Goal: Task Accomplishment & Management: Use online tool/utility

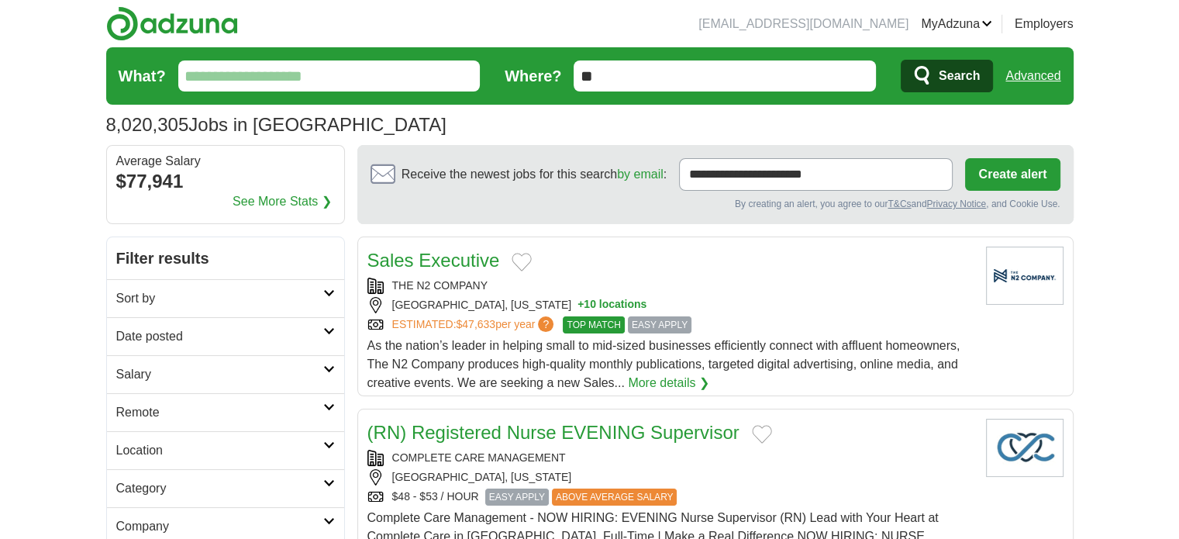
click at [150, 71] on label "What?" at bounding box center [142, 75] width 47 height 23
click at [178, 71] on input "What?" at bounding box center [329, 75] width 302 height 31
click at [155, 23] on img at bounding box center [172, 23] width 132 height 35
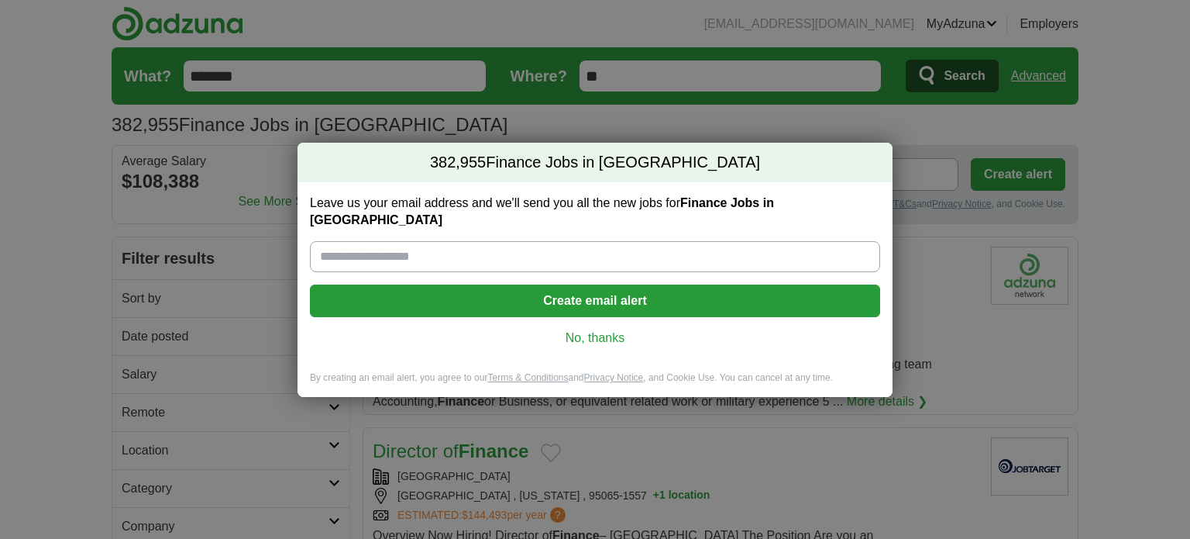
click at [608, 332] on link "No, thanks" at bounding box center [595, 337] width 546 height 17
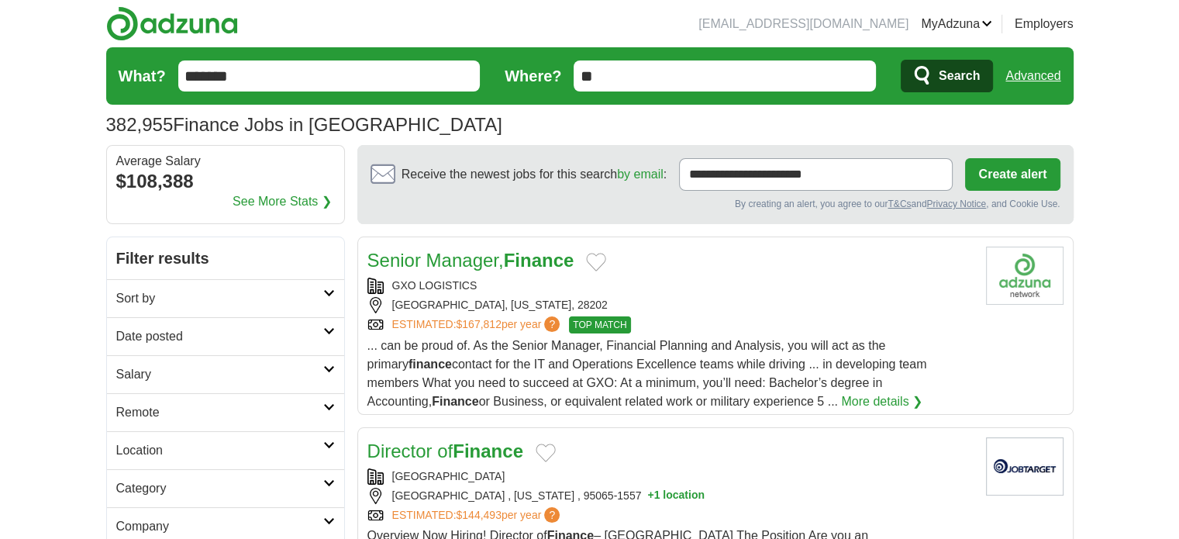
click at [636, 83] on input "**" at bounding box center [725, 75] width 302 height 31
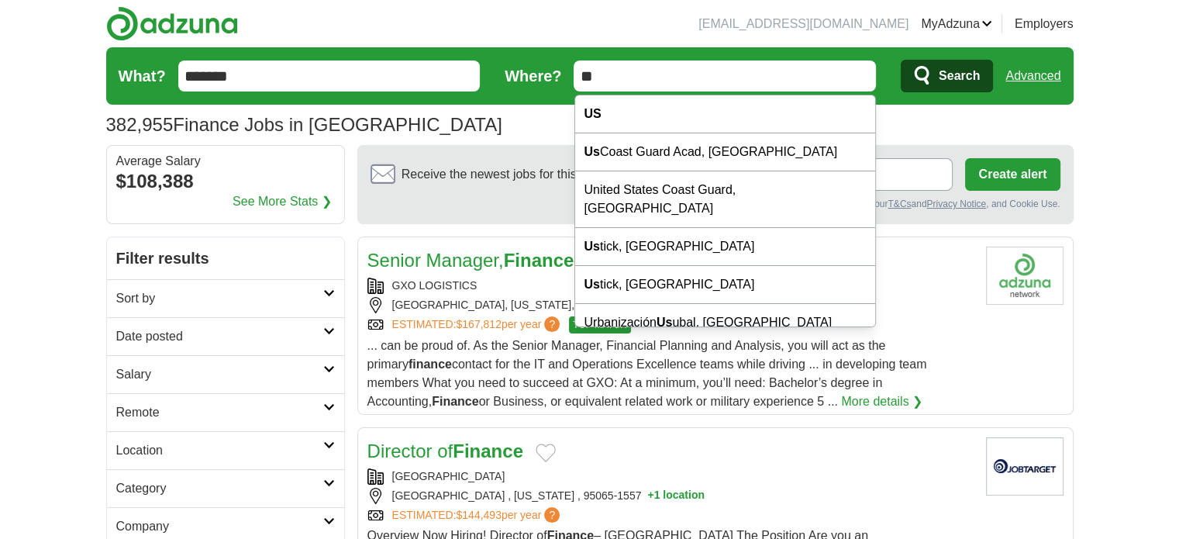
drag, startPoint x: 626, startPoint y: 81, endPoint x: 384, endPoint y: 80, distance: 241.8
click at [411, 80] on form "What? ******* Where? ** Search Advanced" at bounding box center [589, 75] width 967 height 57
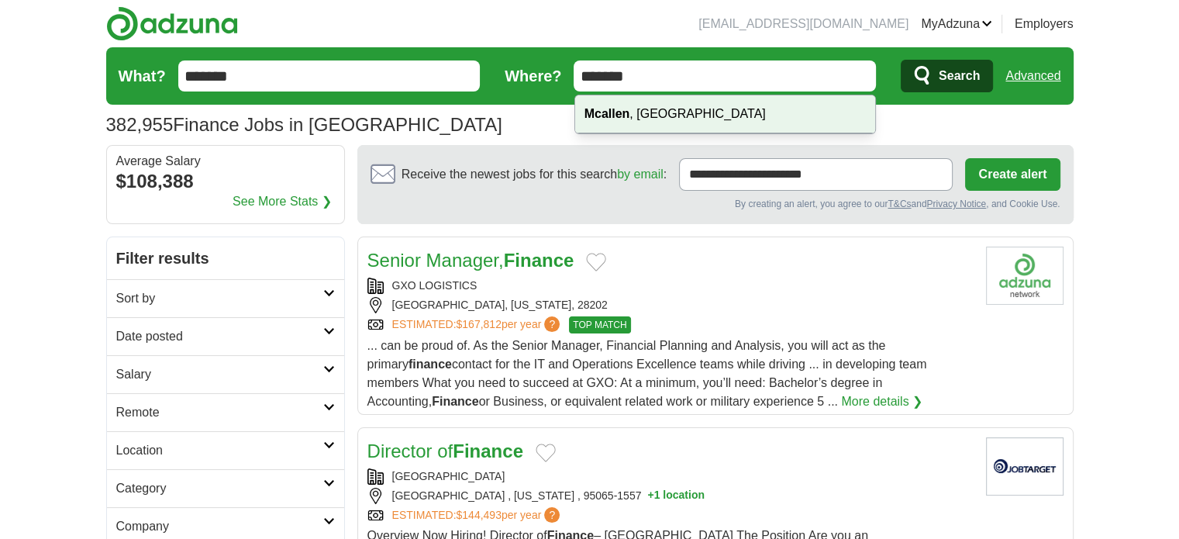
click at [623, 111] on strong "Mcallen" at bounding box center [607, 113] width 46 height 13
type input "**********"
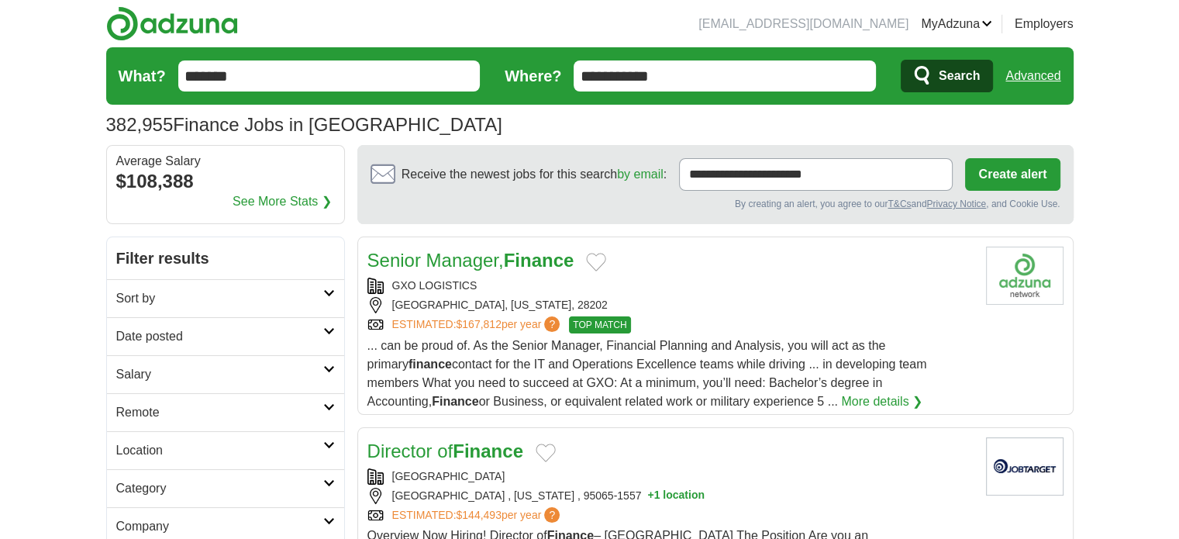
click at [977, 84] on span "Search" at bounding box center [959, 75] width 41 height 31
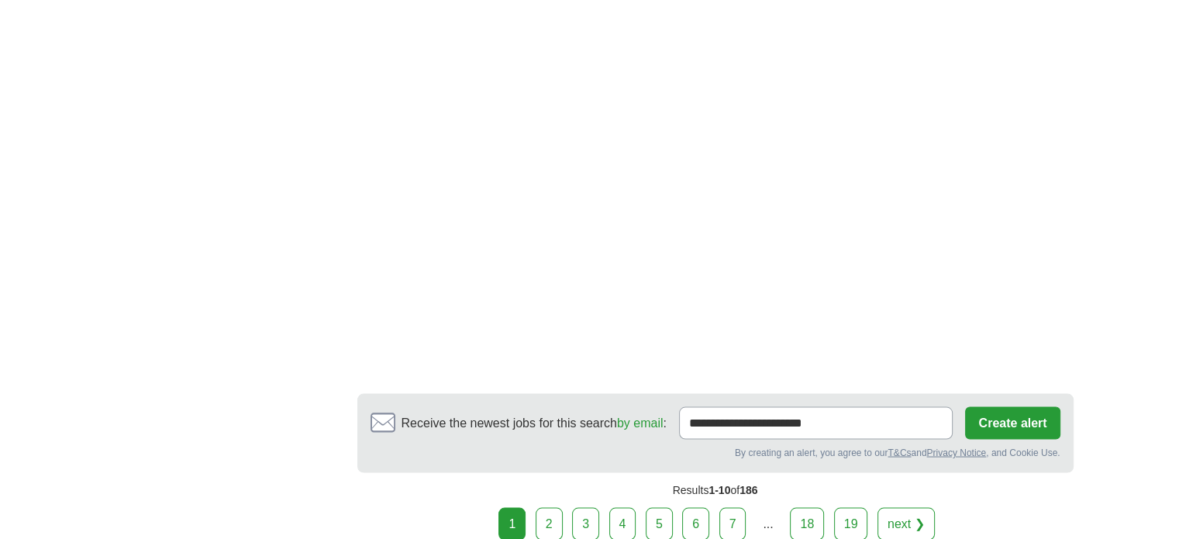
scroll to position [2790, 0]
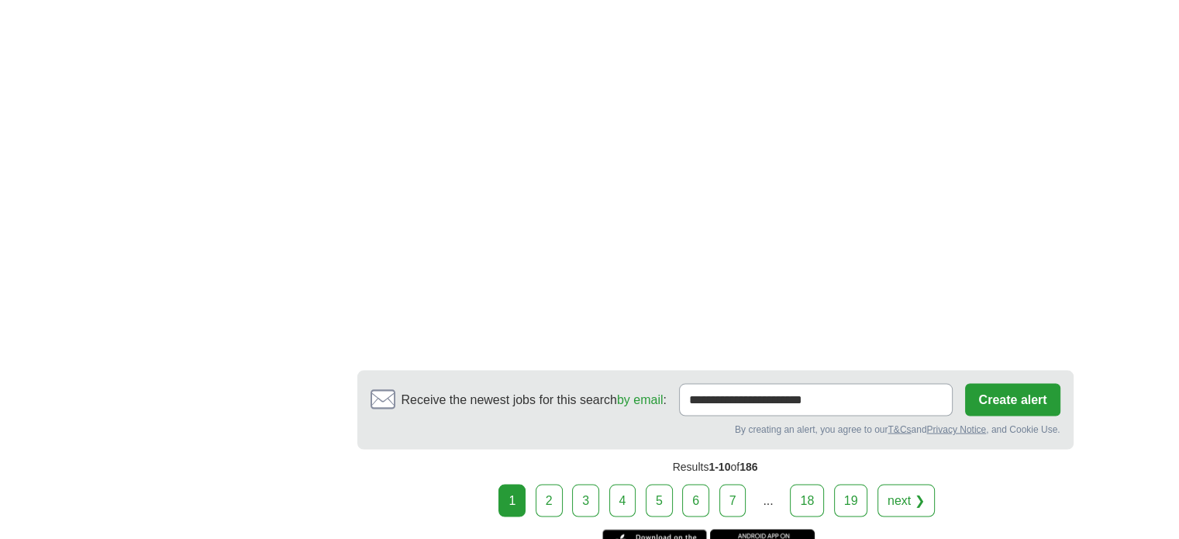
click at [549, 484] on link "2" at bounding box center [549, 500] width 27 height 33
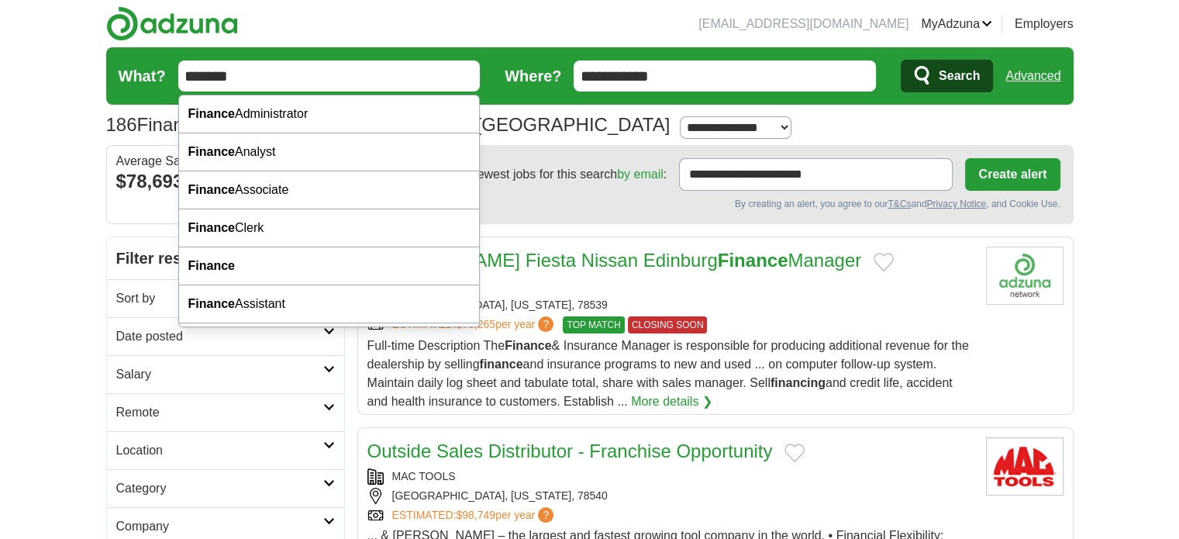
drag, startPoint x: 284, startPoint y: 68, endPoint x: 0, endPoint y: 68, distance: 284.4
type input "*"
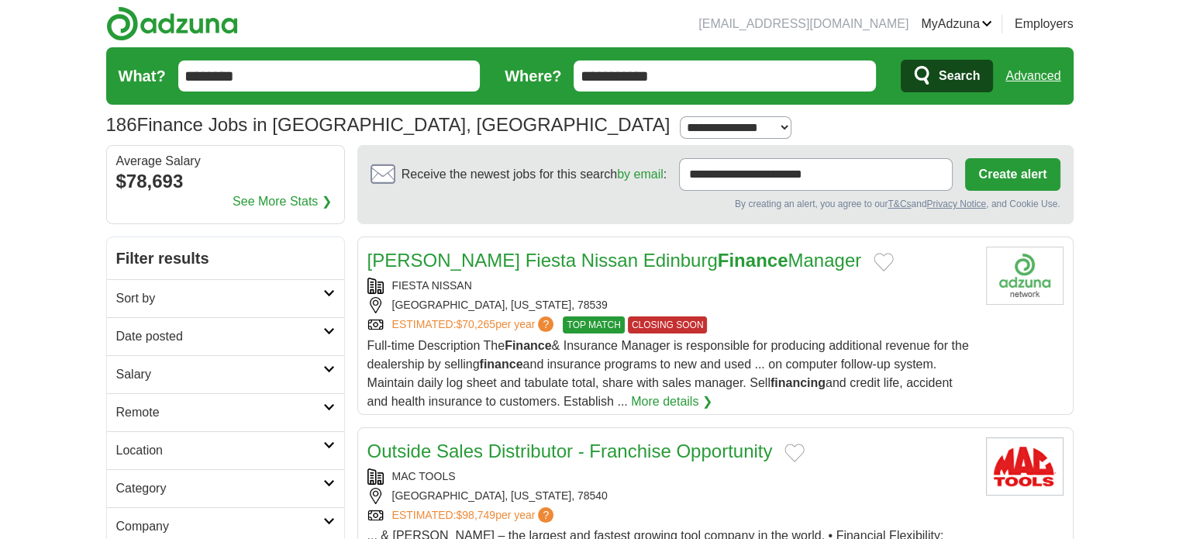
type input "********"
click at [901, 60] on button "Search" at bounding box center [947, 76] width 92 height 33
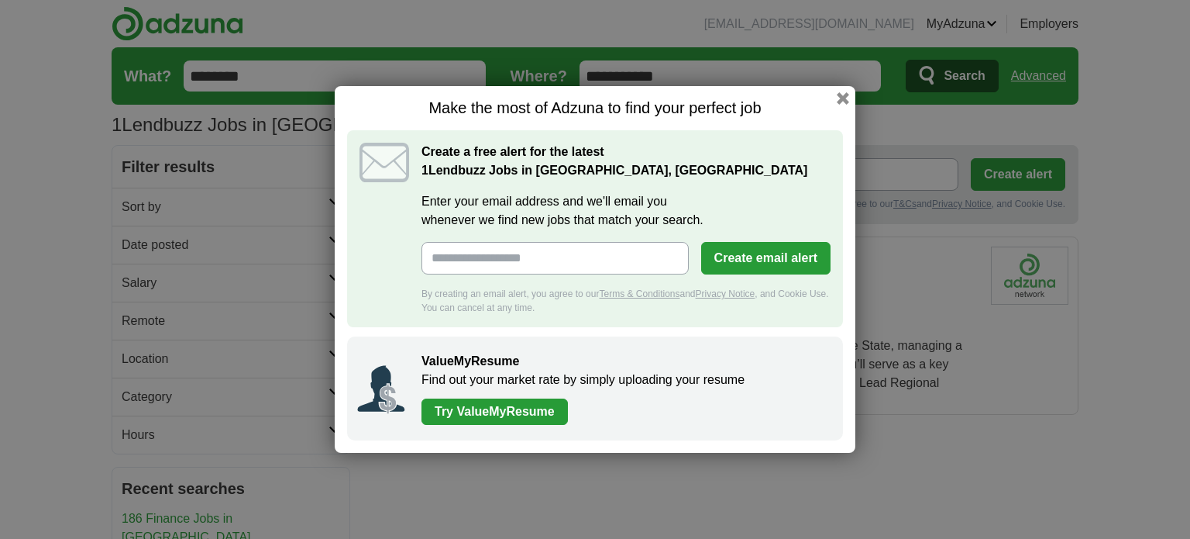
click at [839, 112] on h1 "Make the most of Adzuna to find your perfect job" at bounding box center [595, 107] width 496 height 19
click at [840, 107] on h1 "Make the most of Adzuna to find your perfect job" at bounding box center [595, 107] width 496 height 19
click at [849, 98] on button "button" at bounding box center [843, 98] width 17 height 17
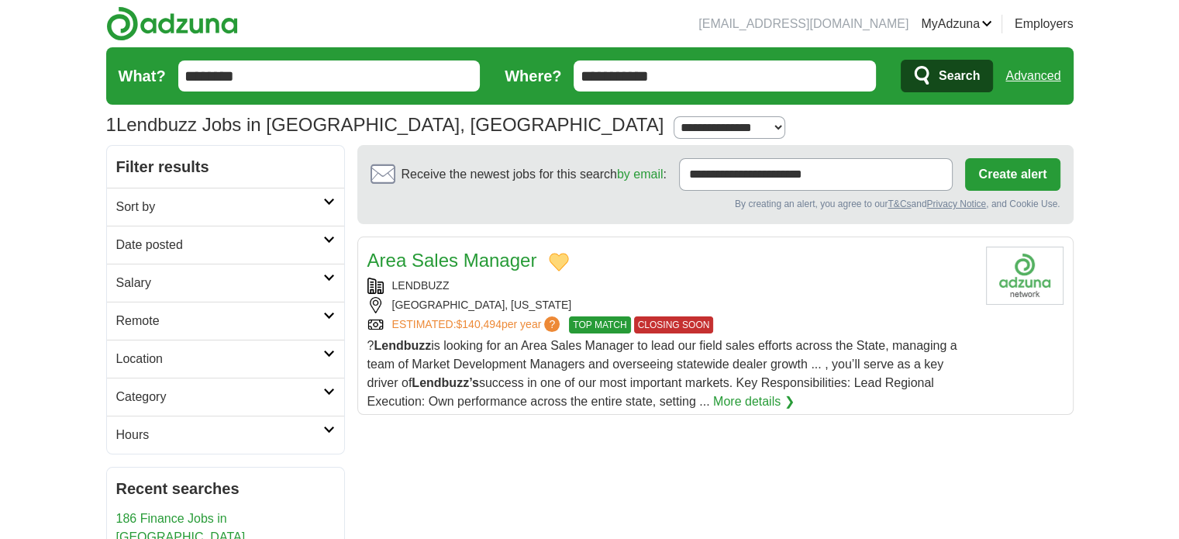
drag, startPoint x: 335, startPoint y: 83, endPoint x: 15, endPoint y: 98, distance: 320.5
click at [26, 97] on body "henryperez85@outlook.com MyAdzuna Alerts Favorites Resumes ApplyIQ Preferences …" at bounding box center [589, 523] width 1179 height 1047
type input "**********"
click at [901, 60] on button "Search" at bounding box center [947, 76] width 92 height 33
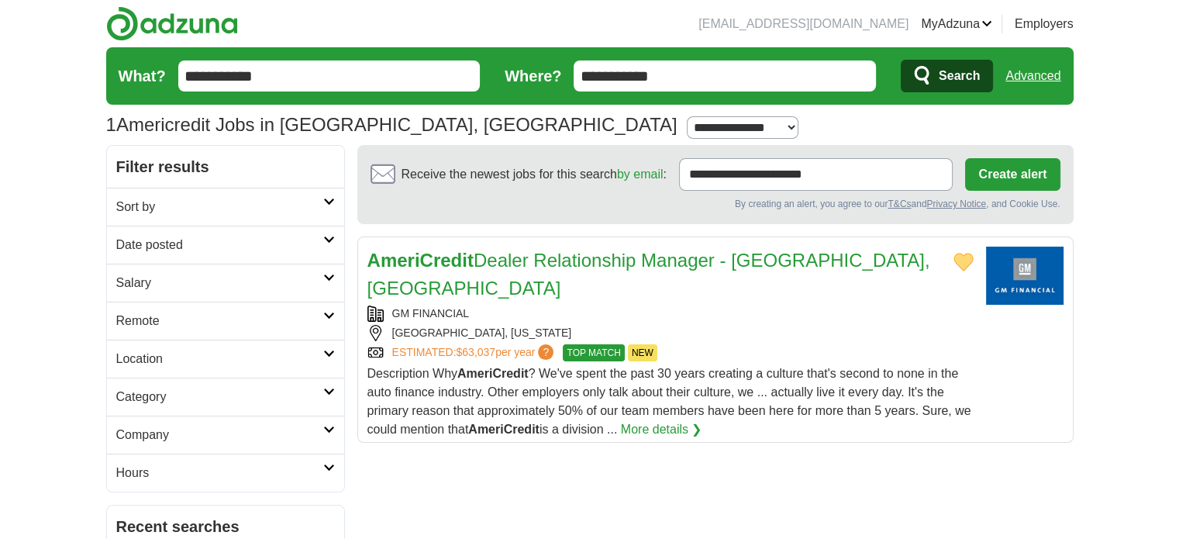
click at [846, 257] on link "AmeriCredit Dealer Relationship Manager - [GEOGRAPHIC_DATA], [GEOGRAPHIC_DATA]" at bounding box center [648, 274] width 563 height 49
click at [149, 281] on h2 "Salary" at bounding box center [219, 283] width 207 height 19
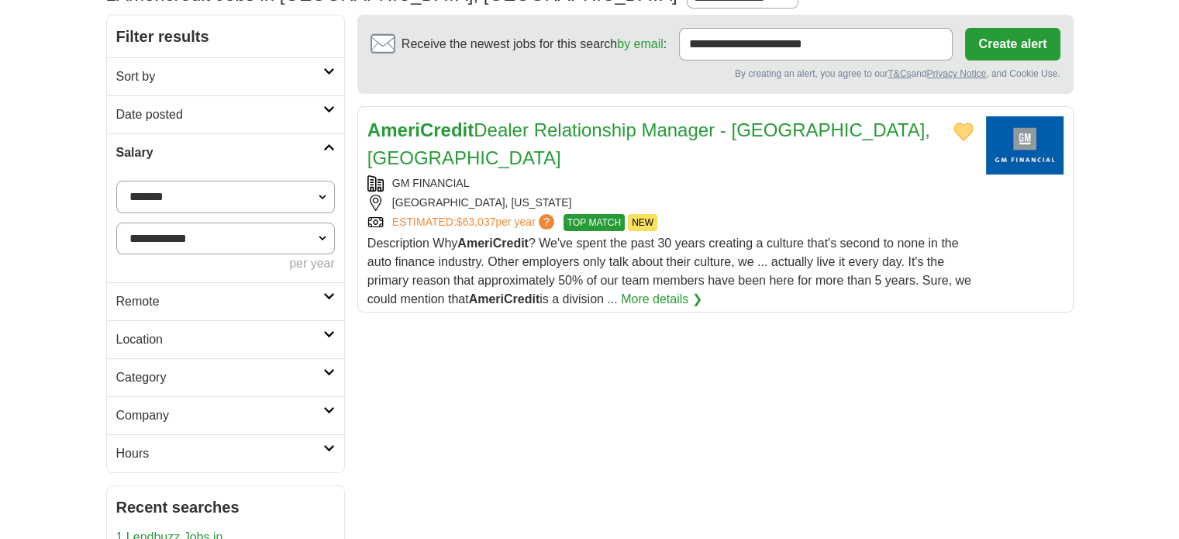
scroll to position [155, 0]
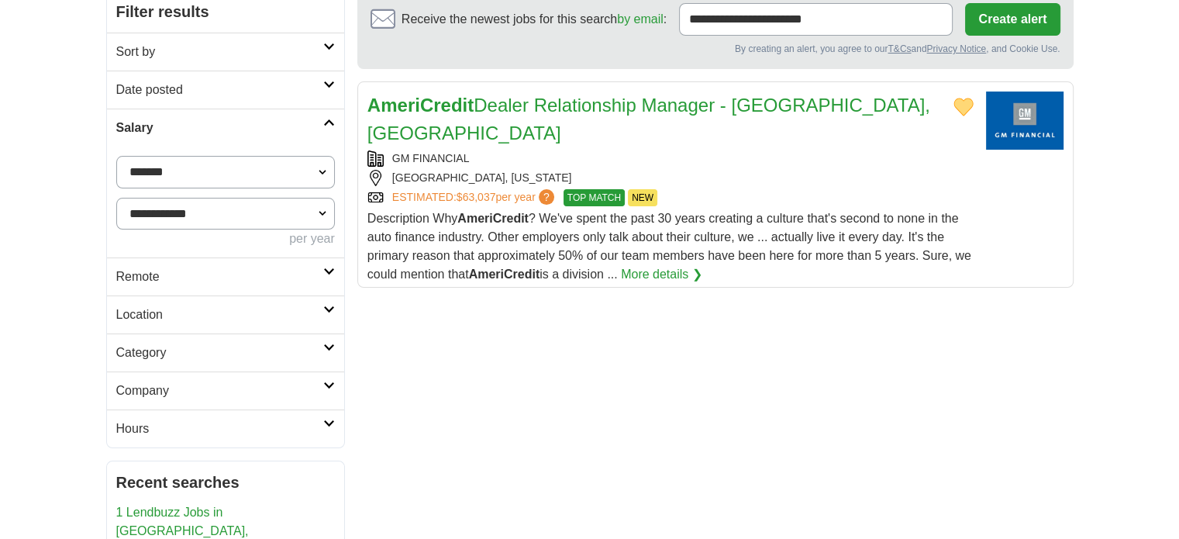
click at [248, 253] on div "**********" at bounding box center [225, 201] width 237 height 111
click at [236, 267] on h2 "Remote" at bounding box center [219, 276] width 207 height 19
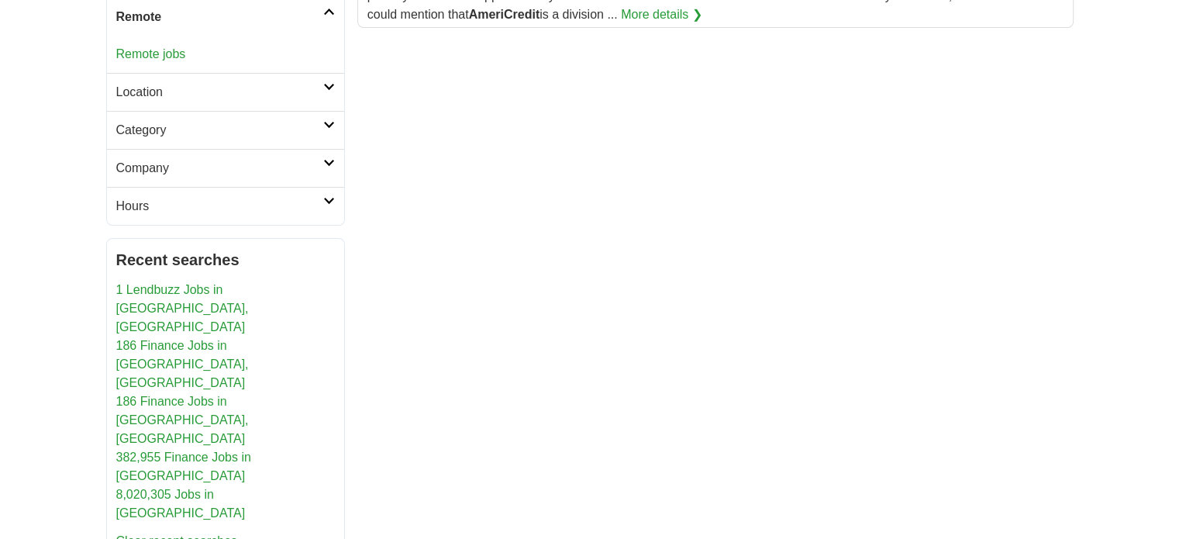
scroll to position [388, 0]
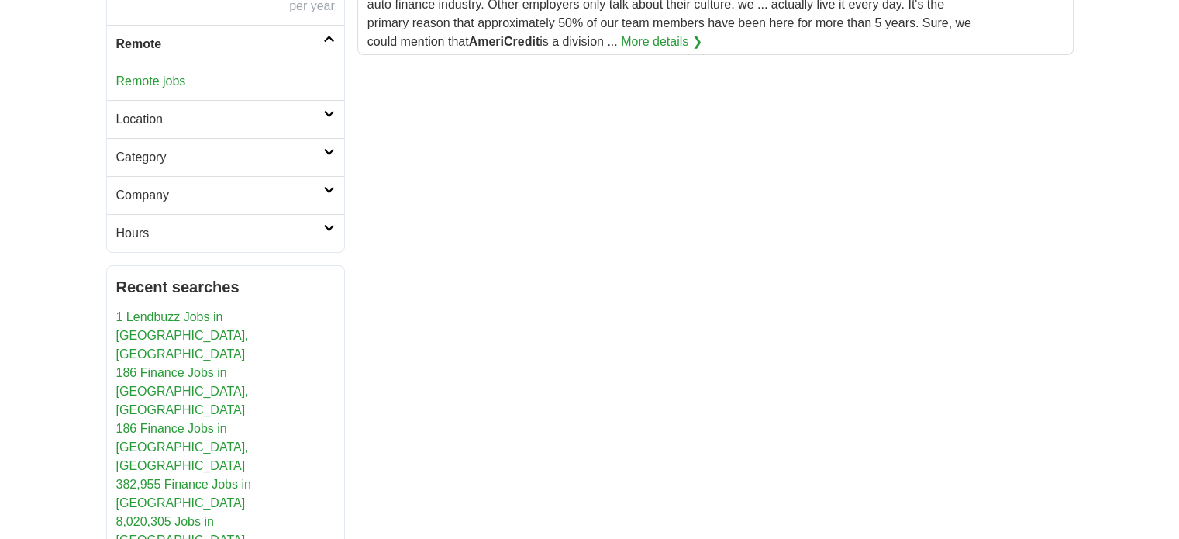
click at [217, 124] on h2 "Location" at bounding box center [219, 119] width 207 height 19
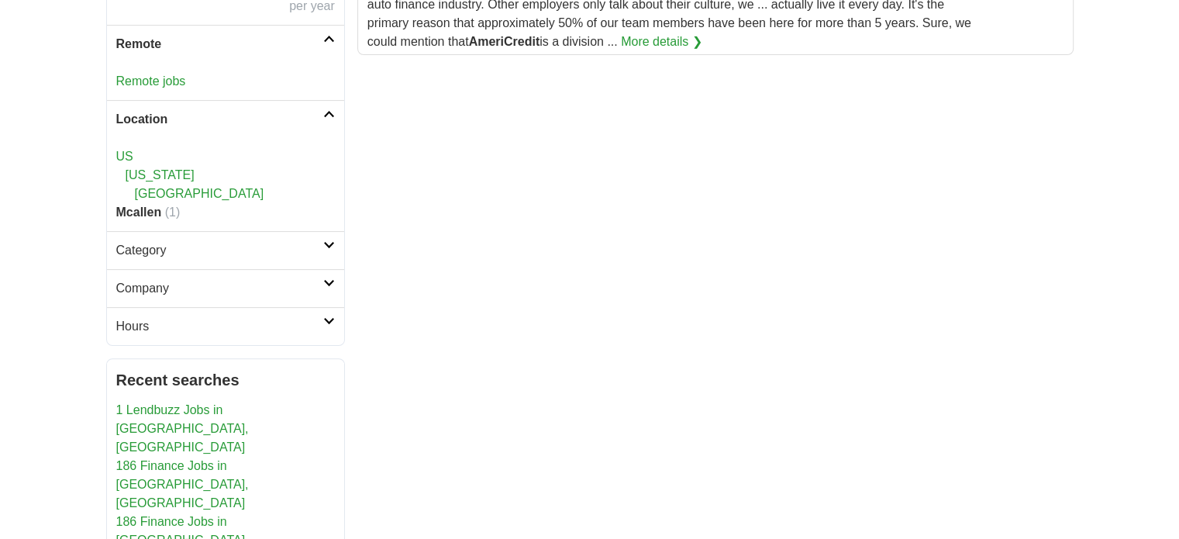
click at [232, 251] on h2 "Category" at bounding box center [219, 250] width 207 height 19
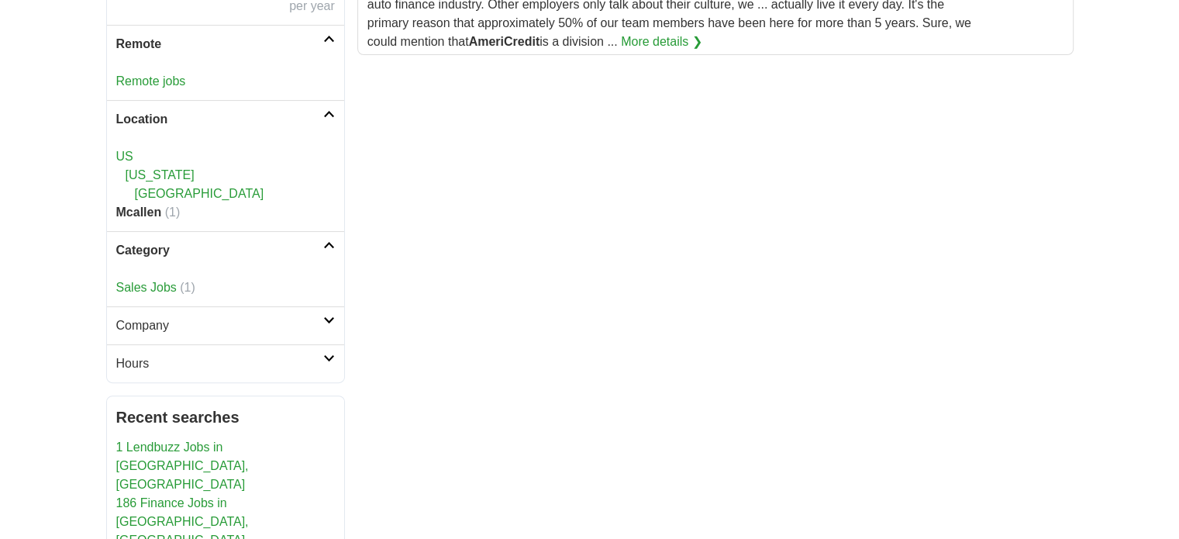
click at [232, 251] on h2 "Category" at bounding box center [219, 250] width 207 height 19
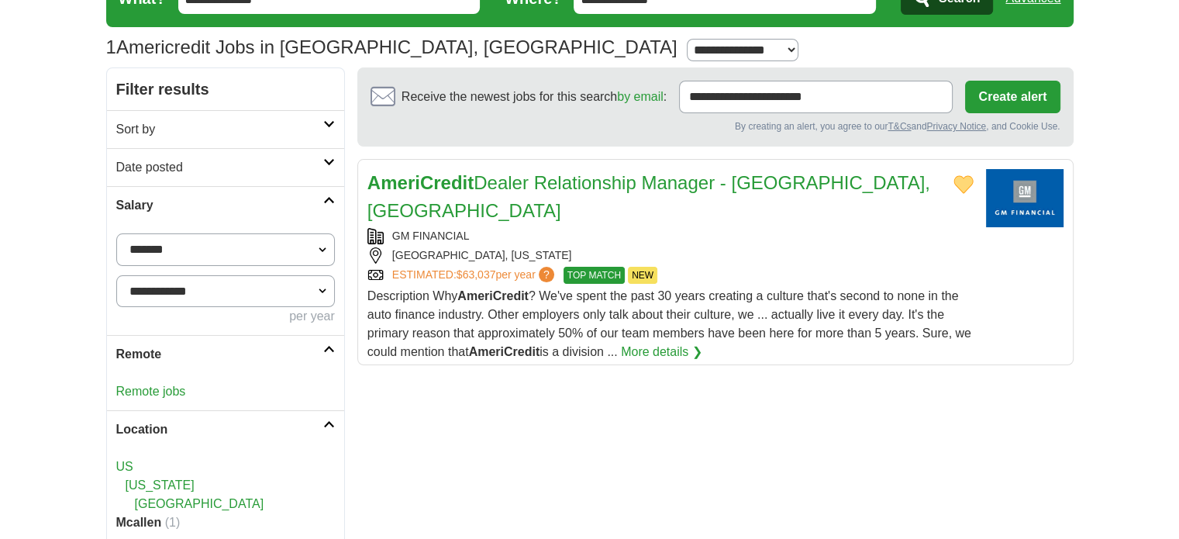
scroll to position [0, 0]
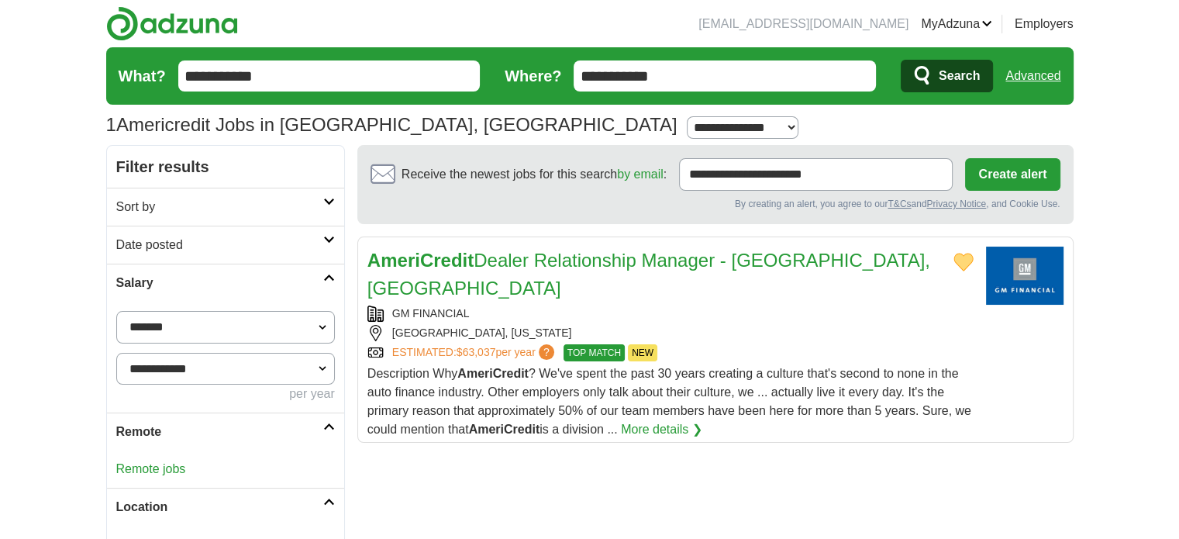
click at [206, 19] on img at bounding box center [172, 23] width 132 height 35
